Goal: Task Accomplishment & Management: Use online tool/utility

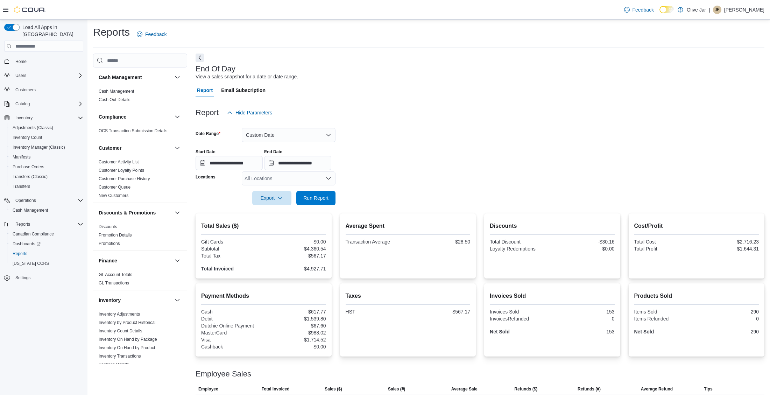
scroll to position [358, 0]
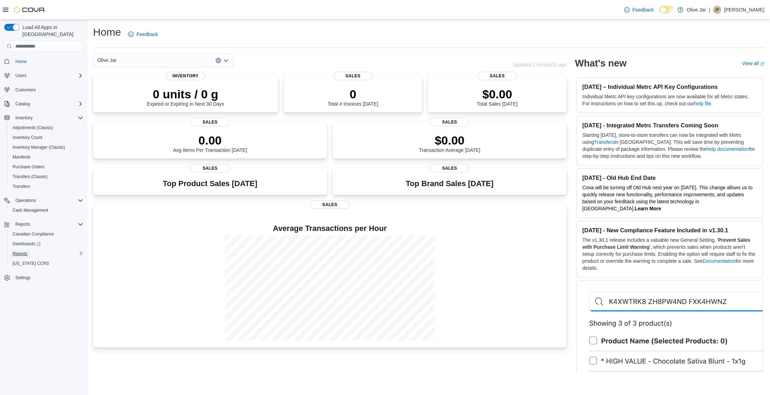
drag, startPoint x: 20, startPoint y: 243, endPoint x: 36, endPoint y: 245, distance: 16.3
click at [20, 249] on span "Reports" at bounding box center [20, 253] width 15 height 8
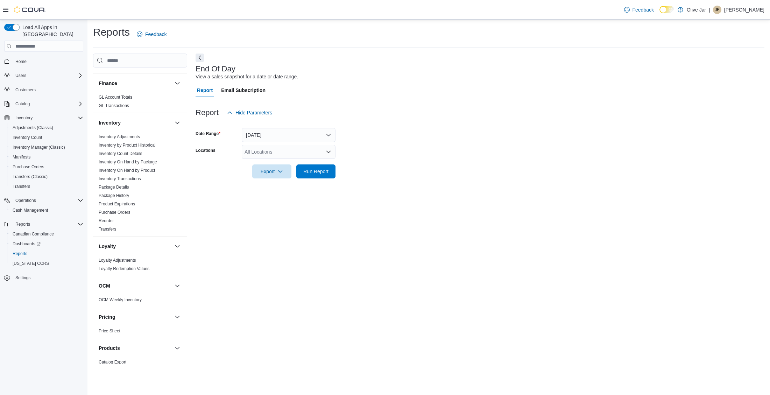
scroll to position [173, 0]
click at [105, 220] on span "Purchase Orders" at bounding box center [140, 216] width 88 height 8
click at [105, 223] on link "Reorder" at bounding box center [106, 224] width 15 height 5
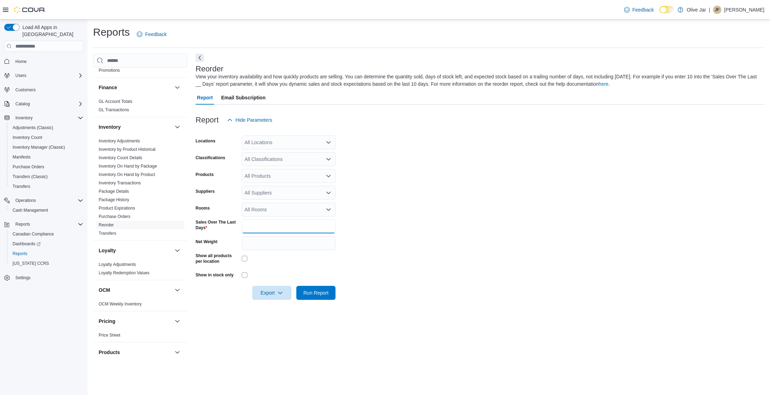
click at [283, 222] on input "*" at bounding box center [289, 226] width 94 height 14
click at [279, 225] on input "*" at bounding box center [289, 226] width 94 height 14
click at [393, 263] on form "Locations All Locations Classifications All Classifications Products All Produc…" at bounding box center [480, 213] width 569 height 173
click at [283, 229] on input "*" at bounding box center [289, 226] width 94 height 14
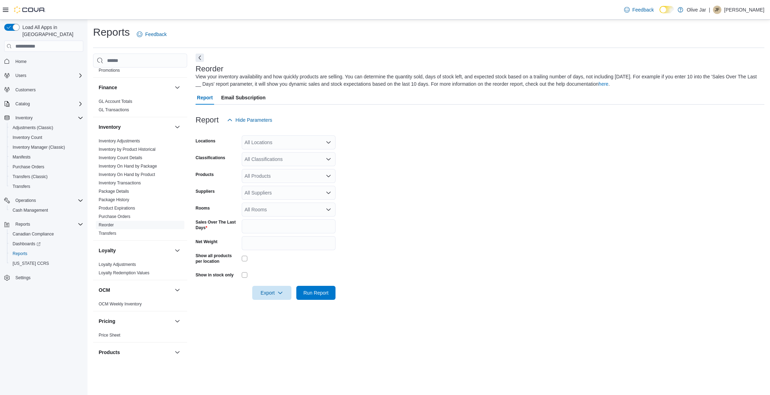
click at [457, 311] on div "Reorder View your inventory availability and how quickly products are selling. …" at bounding box center [480, 209] width 569 height 310
click at [274, 224] on input "*" at bounding box center [289, 226] width 94 height 14
type input "**"
click at [418, 277] on form "Locations All Locations Classifications All Classifications Products All Produc…" at bounding box center [480, 213] width 569 height 173
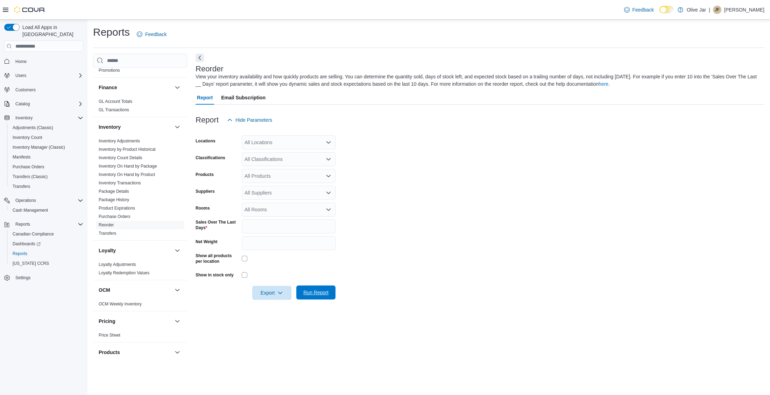
click at [321, 292] on span "Run Report" at bounding box center [315, 292] width 25 height 7
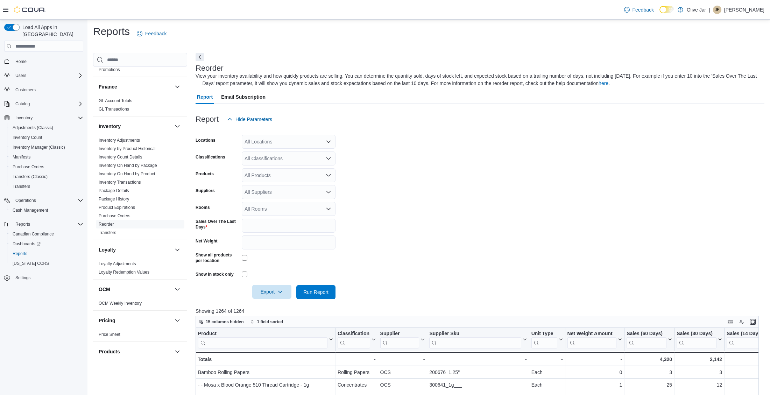
click at [270, 289] on span "Export" at bounding box center [271, 292] width 31 height 14
click at [281, 308] on span "Export to Excel" at bounding box center [272, 306] width 31 height 6
